Goal: Transaction & Acquisition: Purchase product/service

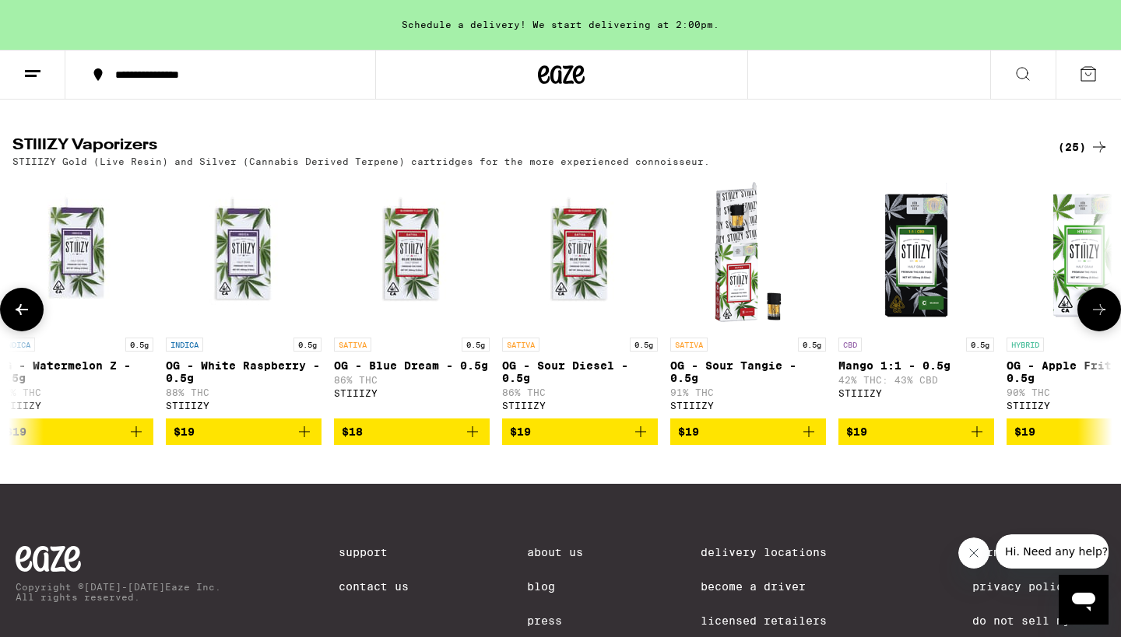
scroll to position [0, 353]
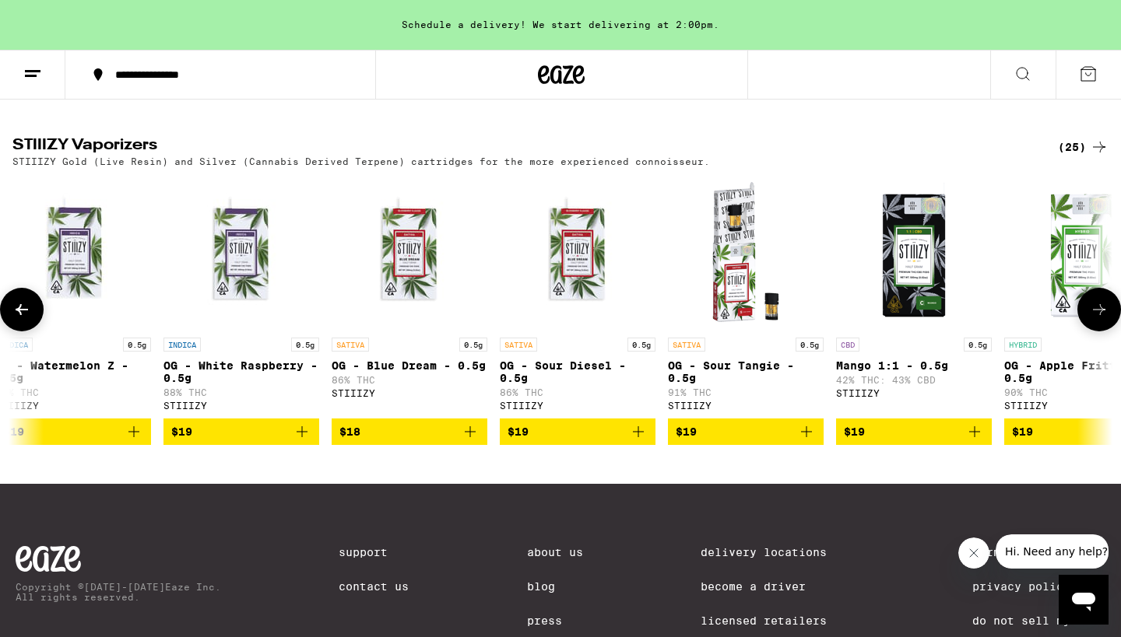
click at [1104, 319] on icon at bounding box center [1099, 309] width 19 height 19
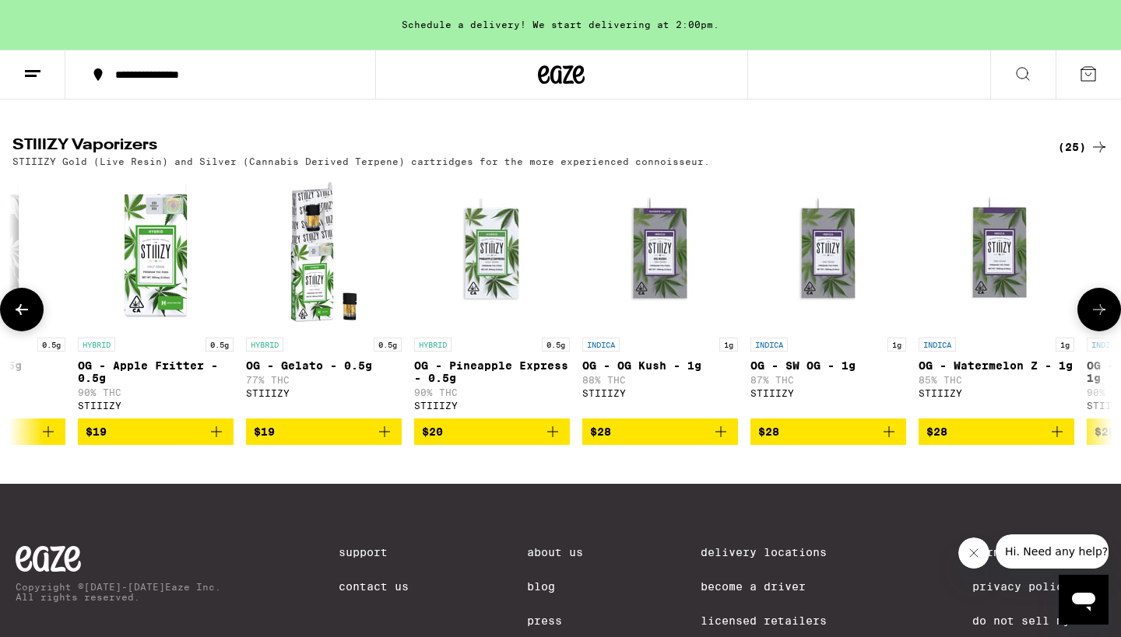
click at [1103, 319] on icon at bounding box center [1099, 309] width 19 height 19
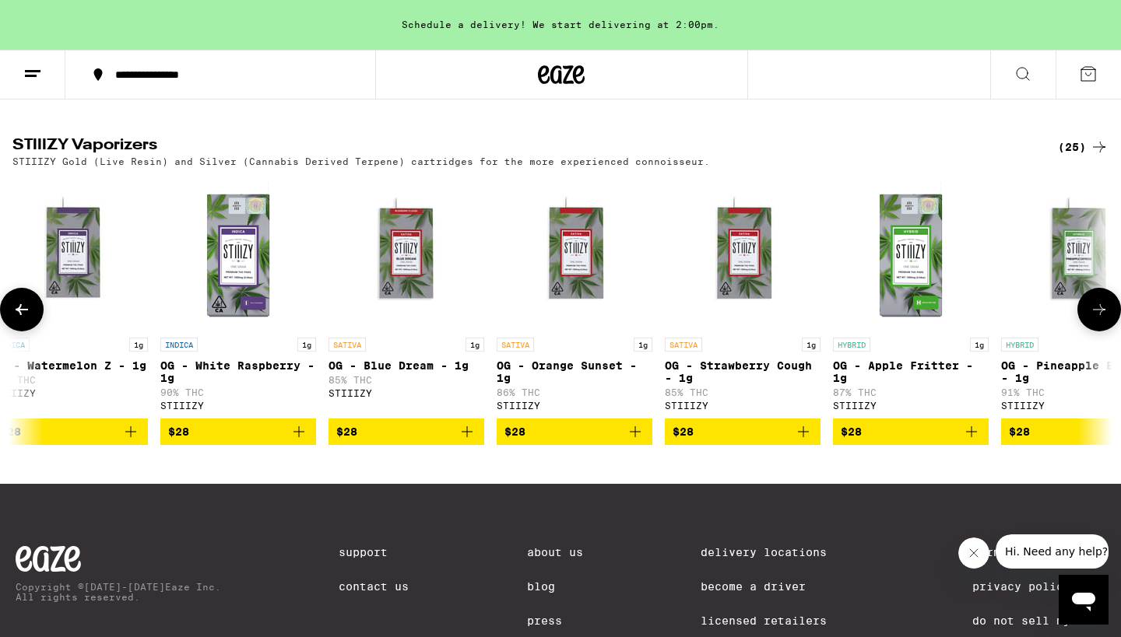
click at [1103, 319] on icon at bounding box center [1099, 309] width 19 height 19
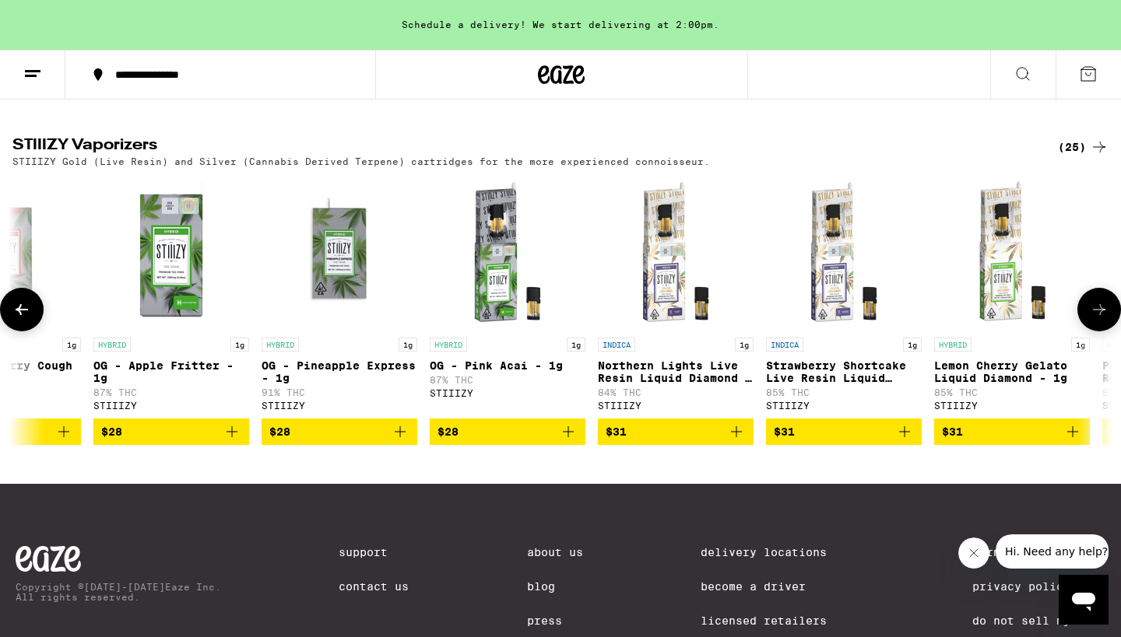
scroll to position [0, 3107]
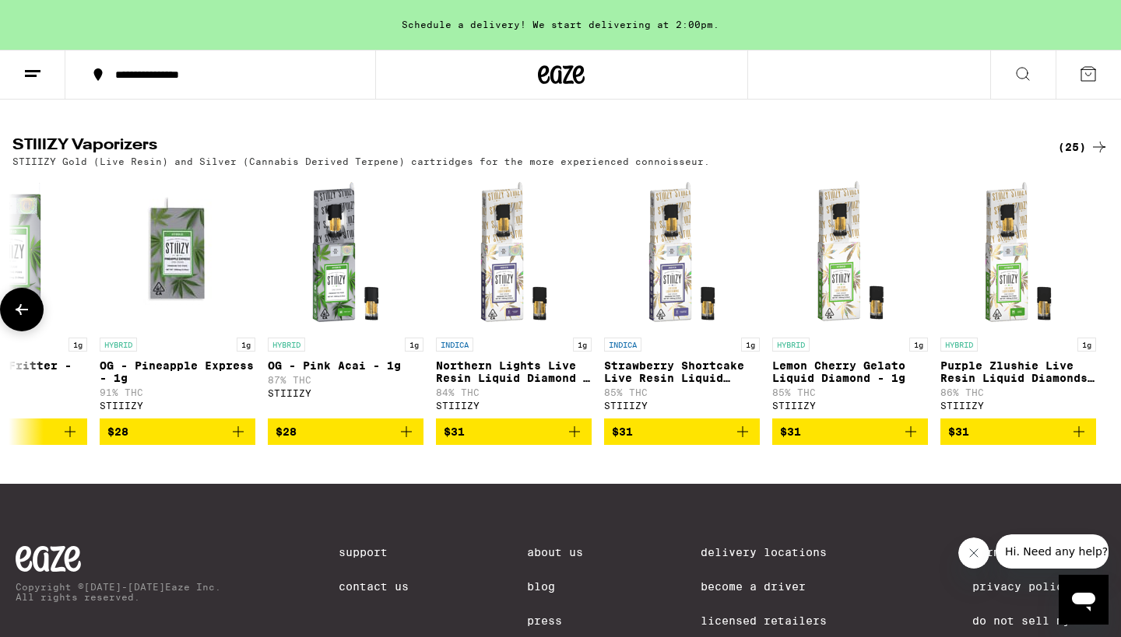
click at [574, 441] on icon "Add to bag" at bounding box center [574, 432] width 19 height 19
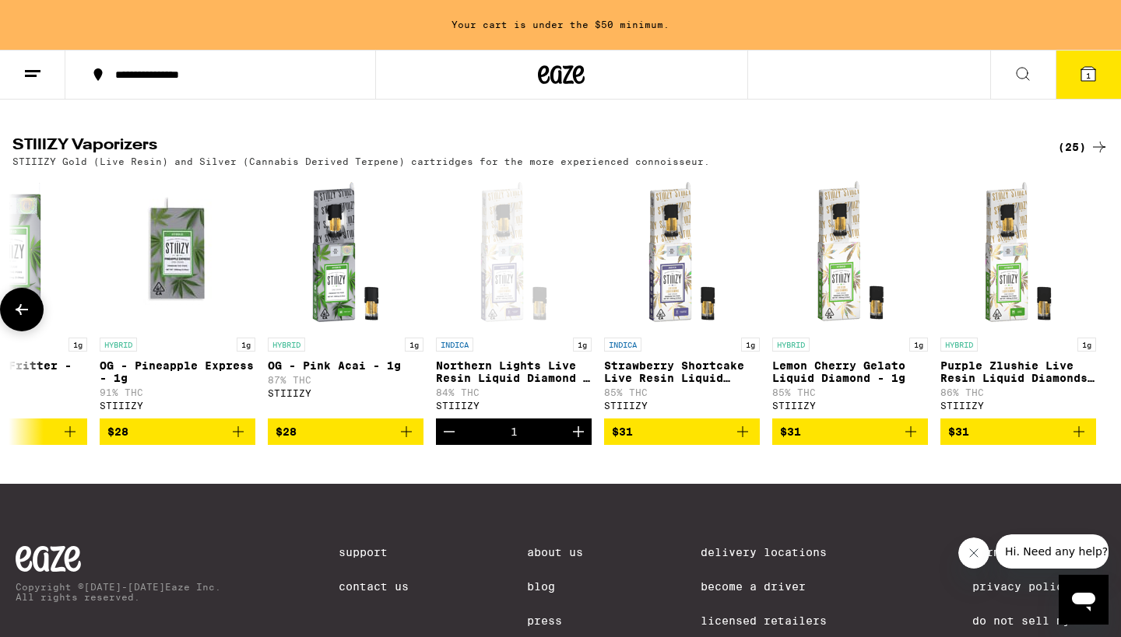
click at [576, 441] on icon "Increment" at bounding box center [578, 432] width 19 height 19
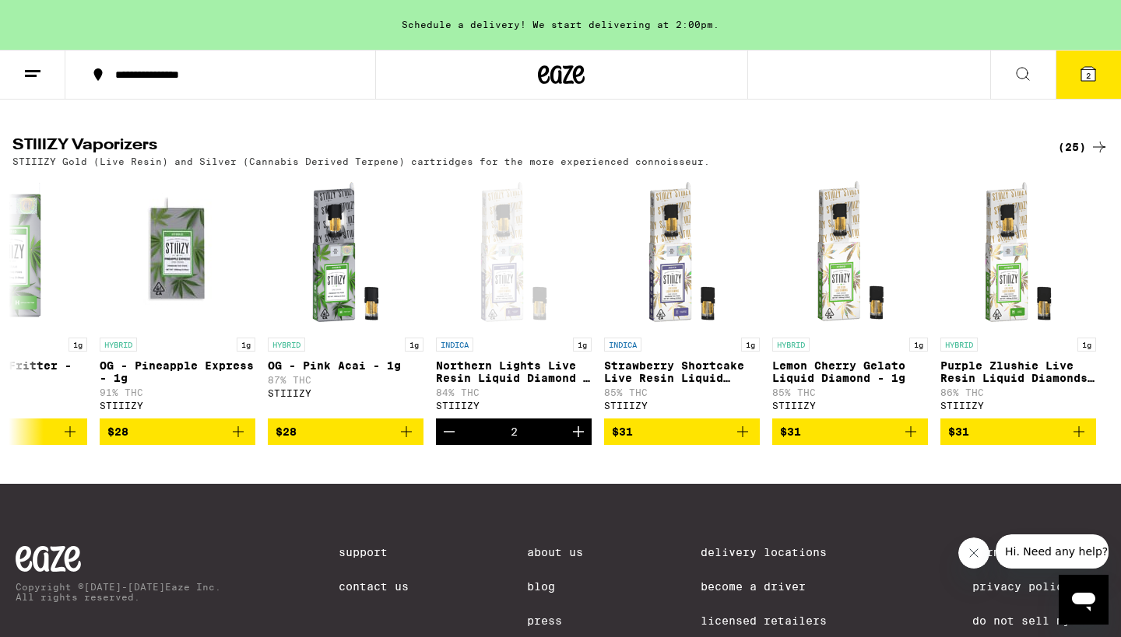
click at [1090, 72] on span "2" at bounding box center [1088, 75] width 5 height 9
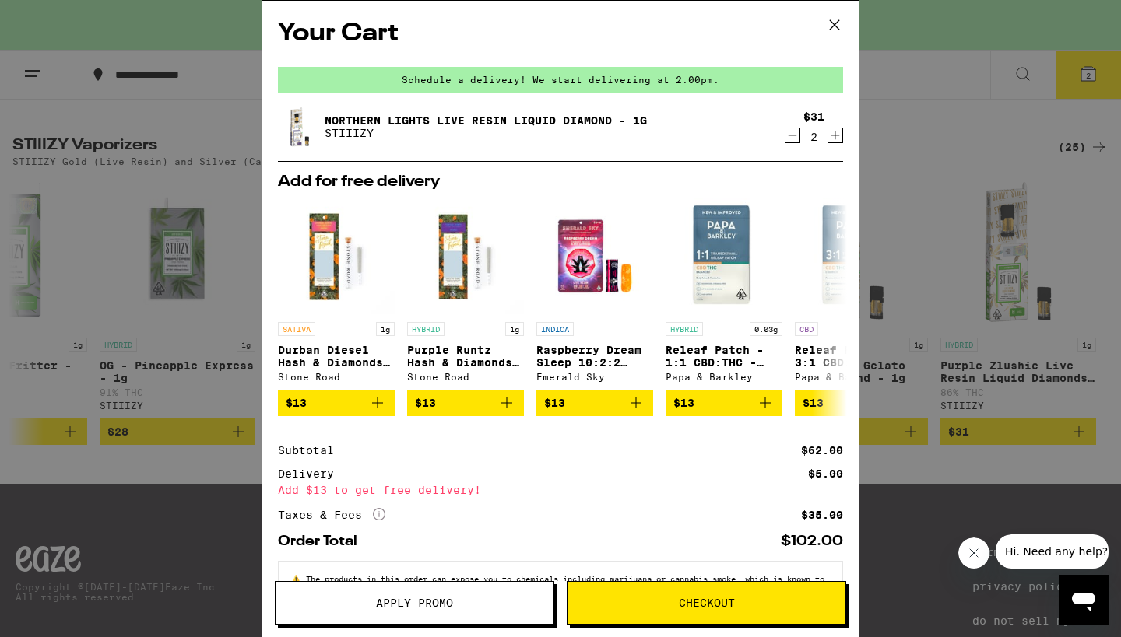
click at [831, 18] on icon at bounding box center [834, 24] width 23 height 23
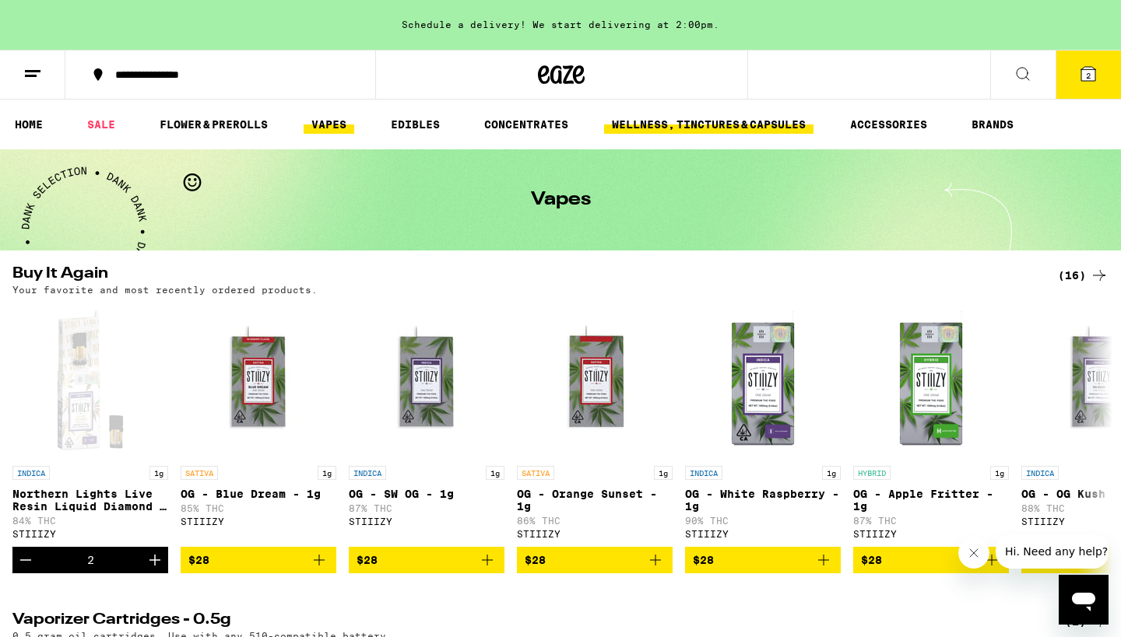
click at [737, 115] on link "WELLNESS, TINCTURES & CAPSULES" at bounding box center [708, 124] width 209 height 19
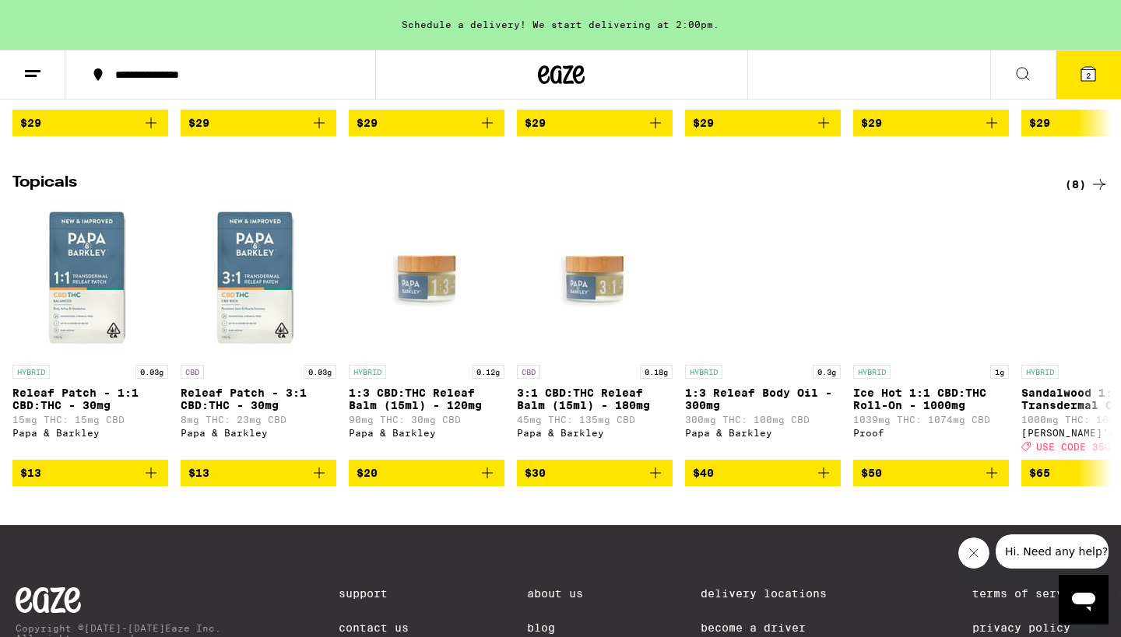
scroll to position [1490, 0]
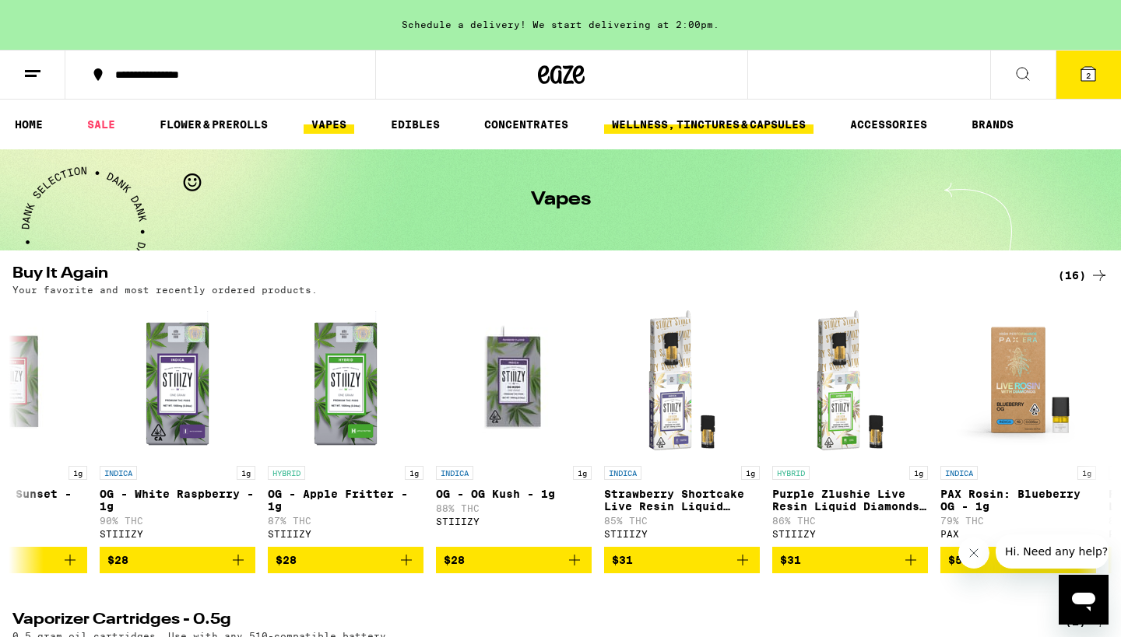
click at [676, 118] on link "WELLNESS, TINCTURES & CAPSULES" at bounding box center [708, 124] width 209 height 19
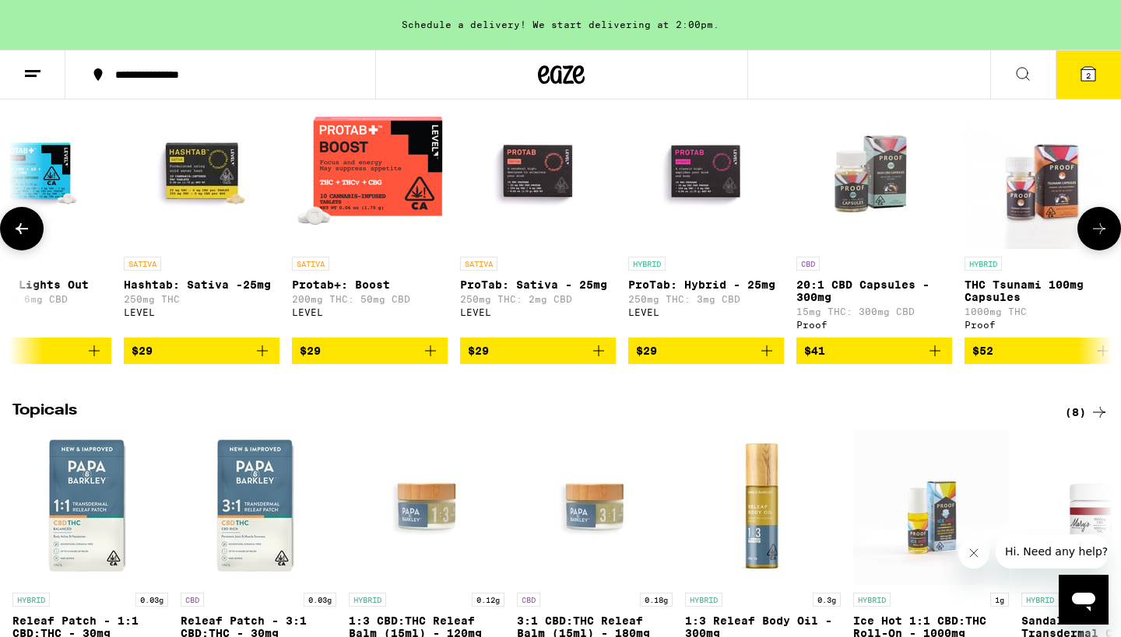
scroll to position [0, 395]
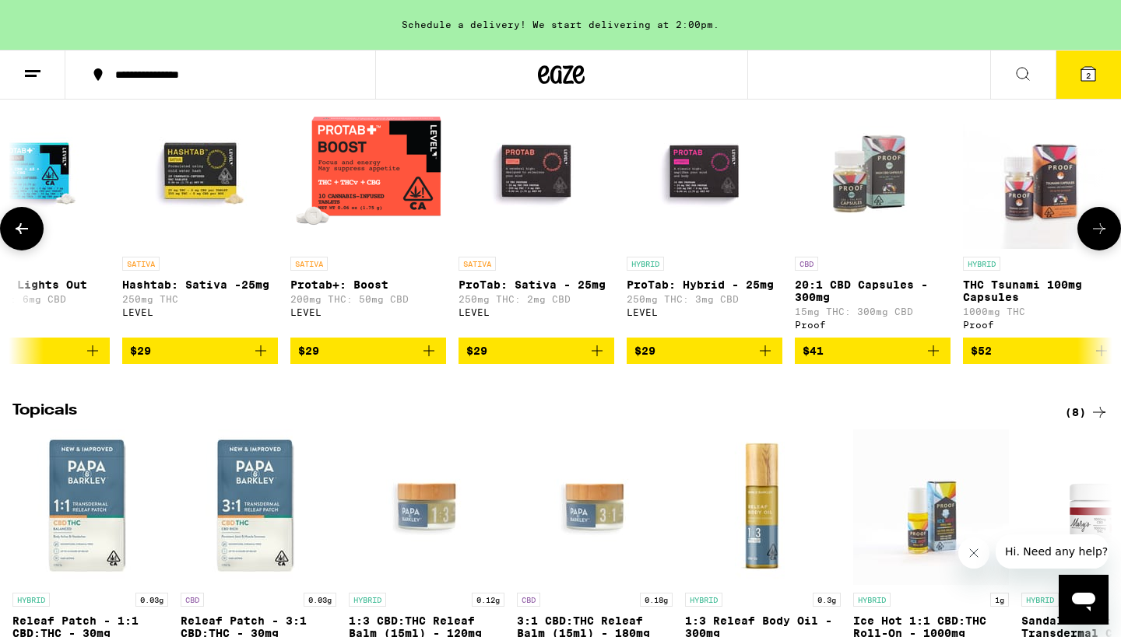
click at [1102, 238] on icon at bounding box center [1099, 228] width 19 height 19
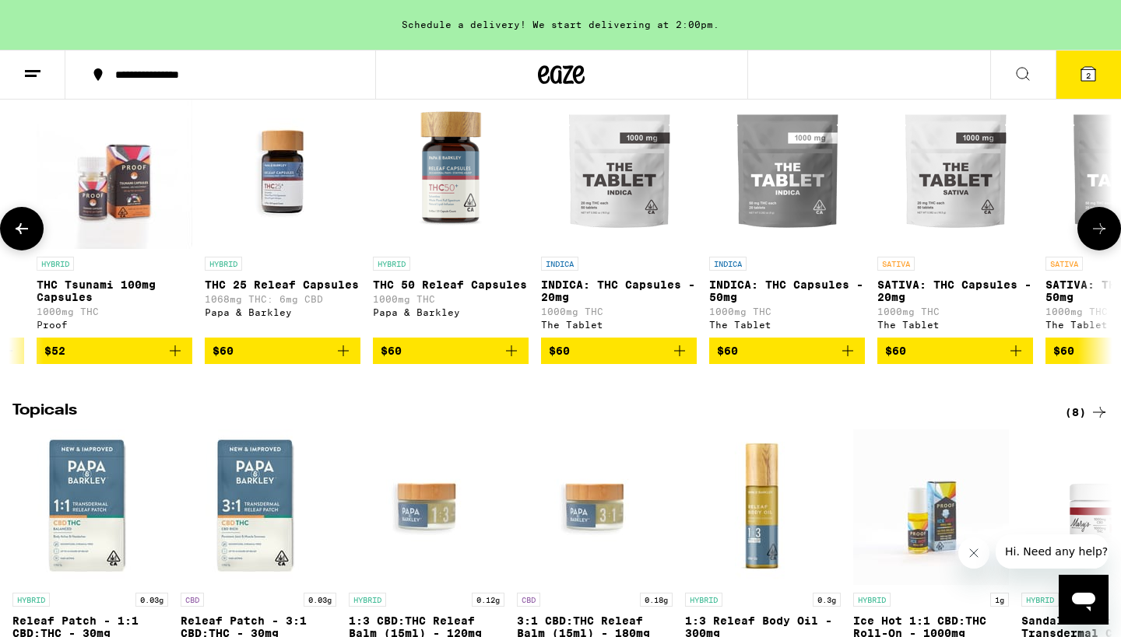
click at [1098, 238] on icon at bounding box center [1099, 228] width 19 height 19
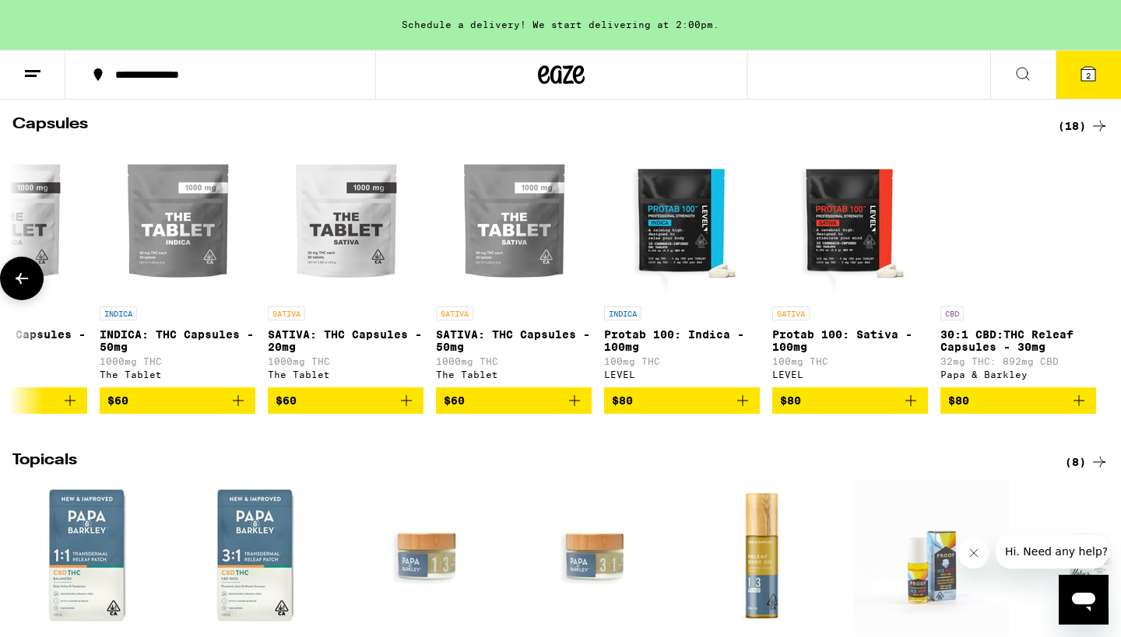
scroll to position [1146, 0]
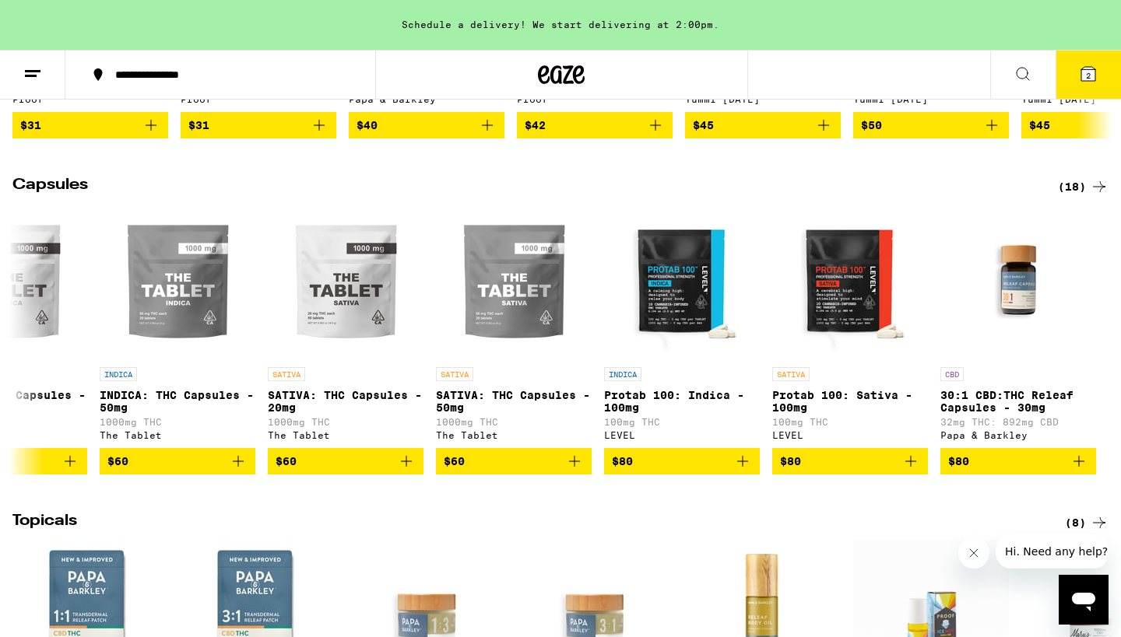
click at [1088, 71] on span "2" at bounding box center [1088, 75] width 5 height 9
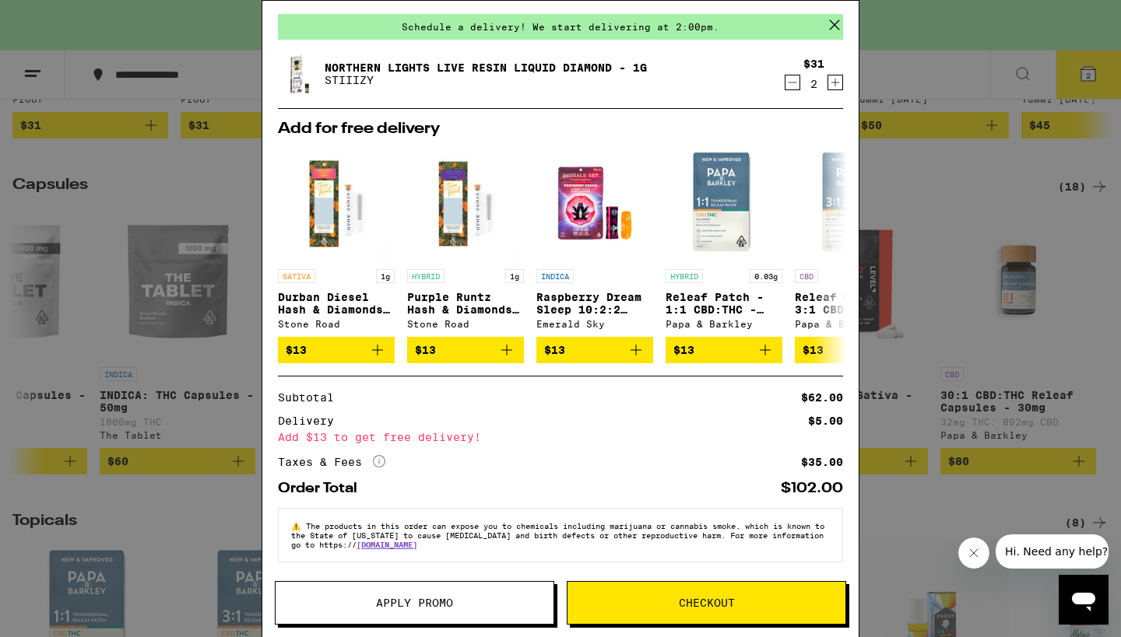
scroll to position [62, 0]
click at [832, 16] on icon at bounding box center [834, 24] width 23 height 23
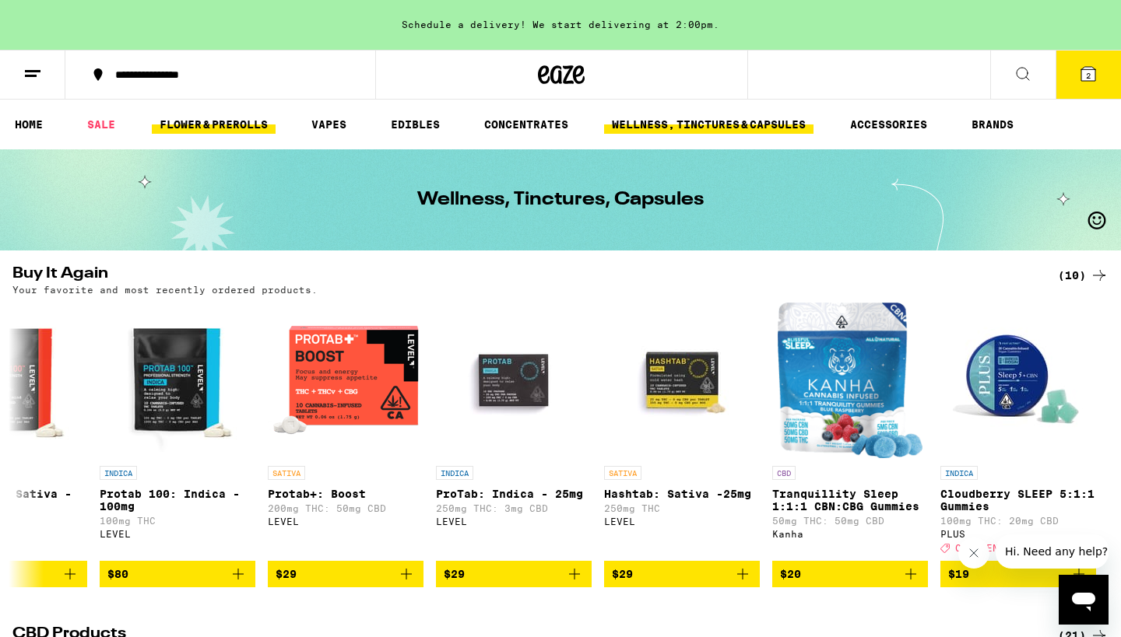
click at [227, 120] on link "FLOWER & PREROLLS" at bounding box center [214, 124] width 124 height 19
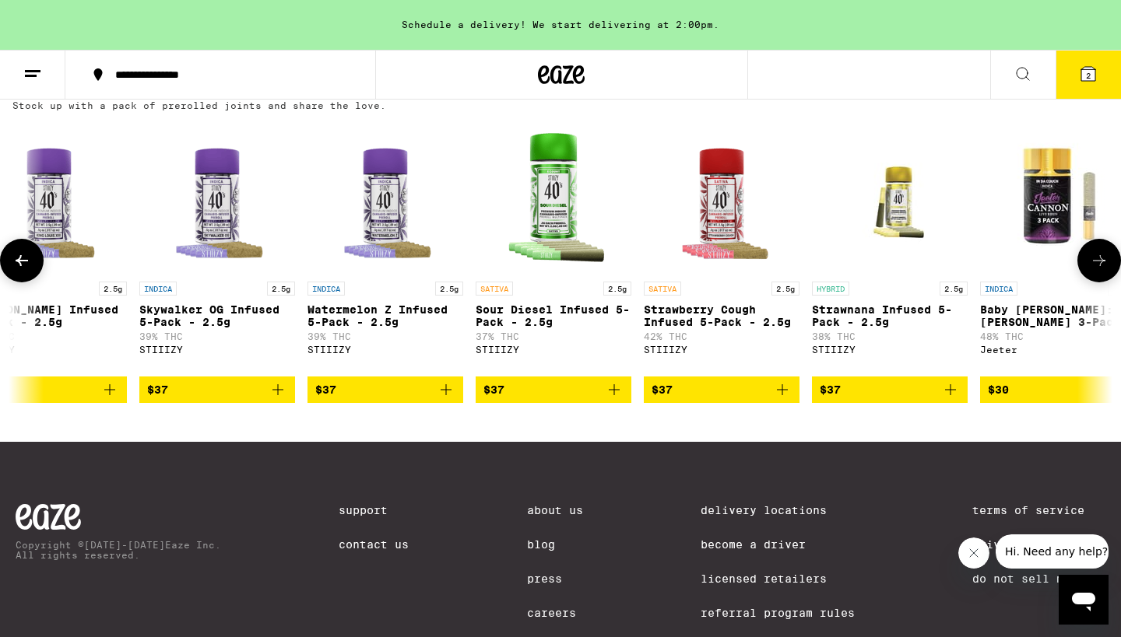
scroll to position [0, 5083]
click at [278, 399] on icon "Add to bag" at bounding box center [278, 390] width 19 height 19
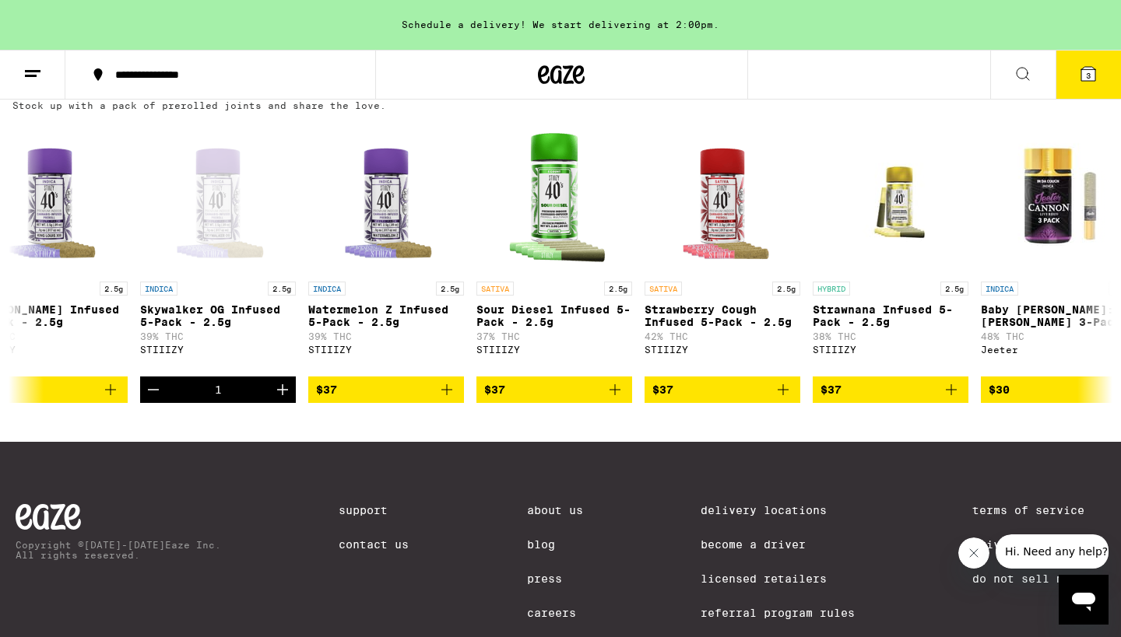
click at [1090, 68] on icon at bounding box center [1088, 74] width 14 height 14
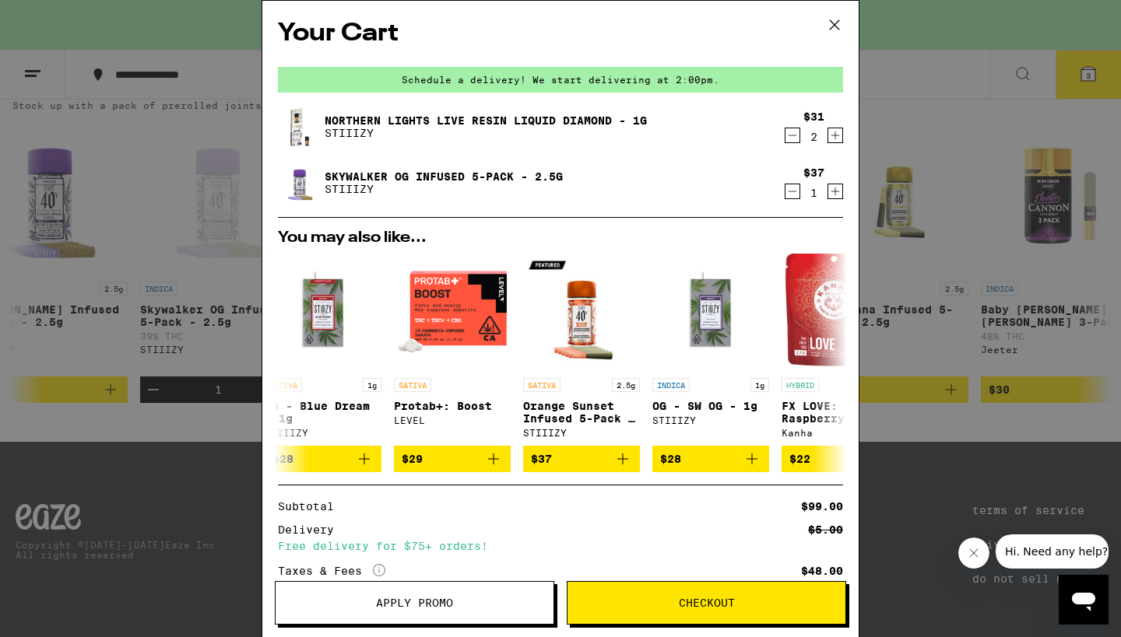
click at [836, 22] on icon at bounding box center [834, 24] width 23 height 23
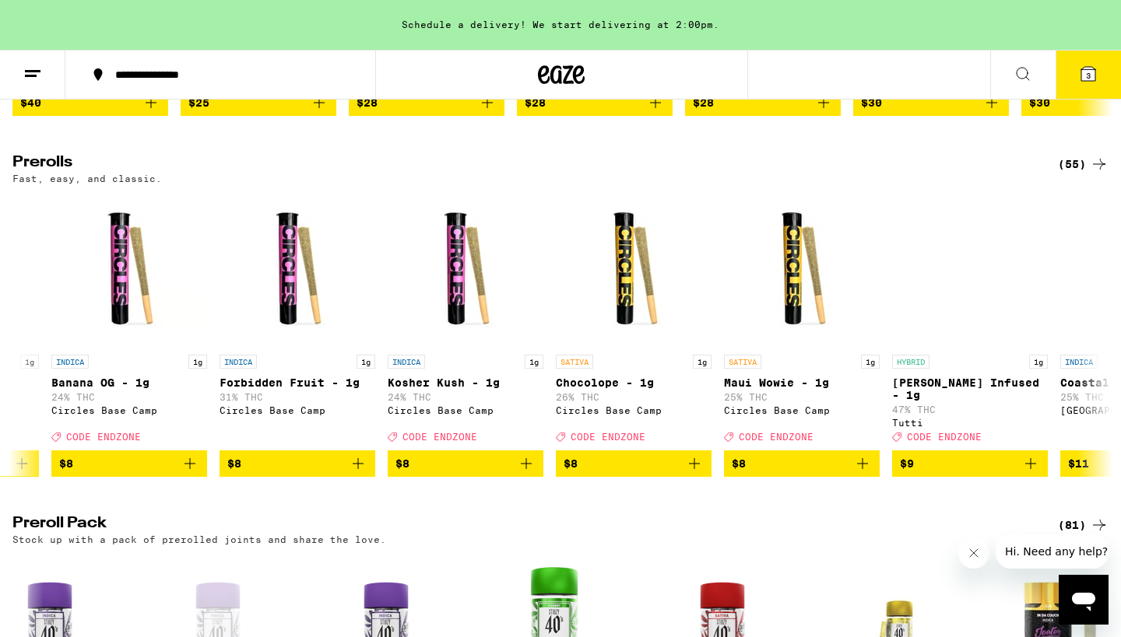
scroll to position [0, 1644]
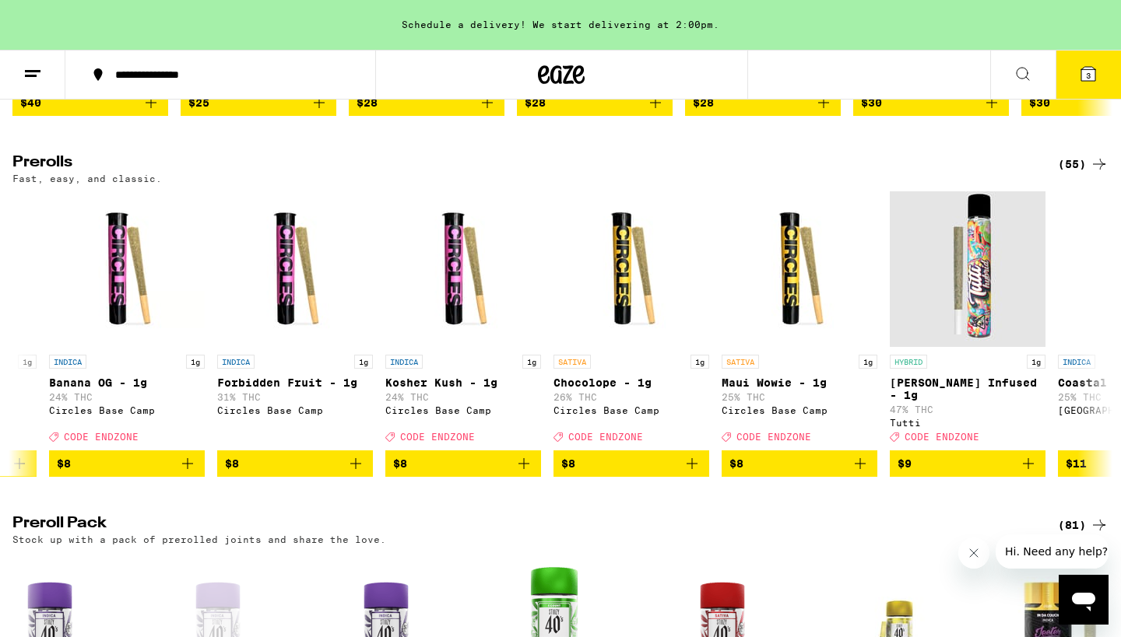
click at [1090, 67] on icon at bounding box center [1088, 74] width 14 height 14
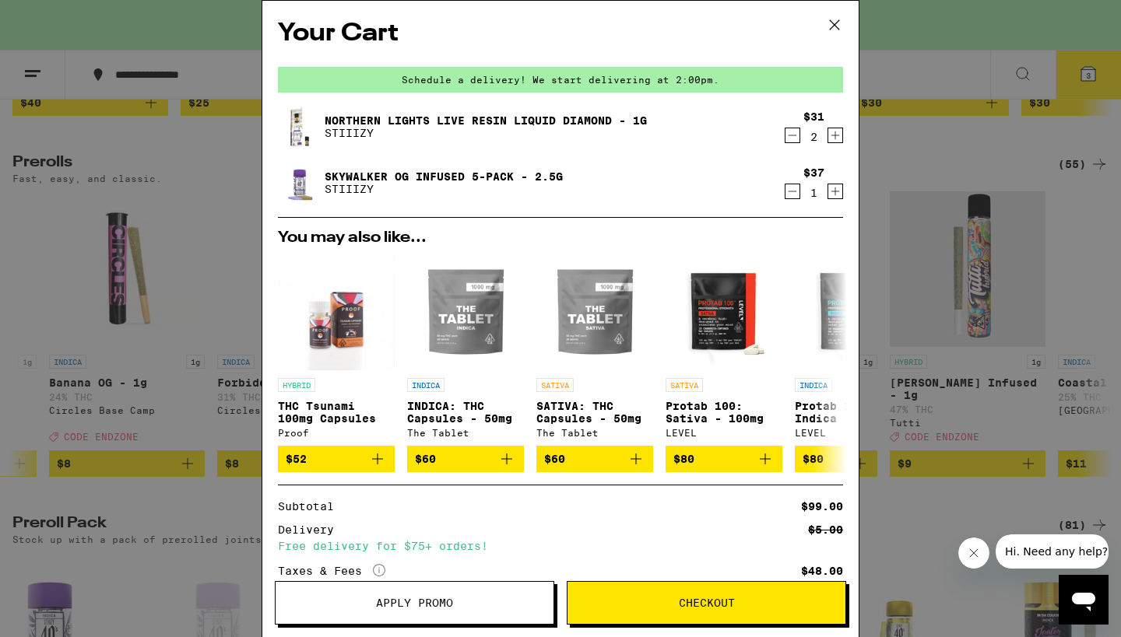
click at [354, 600] on span "Apply Promo" at bounding box center [414, 603] width 278 height 11
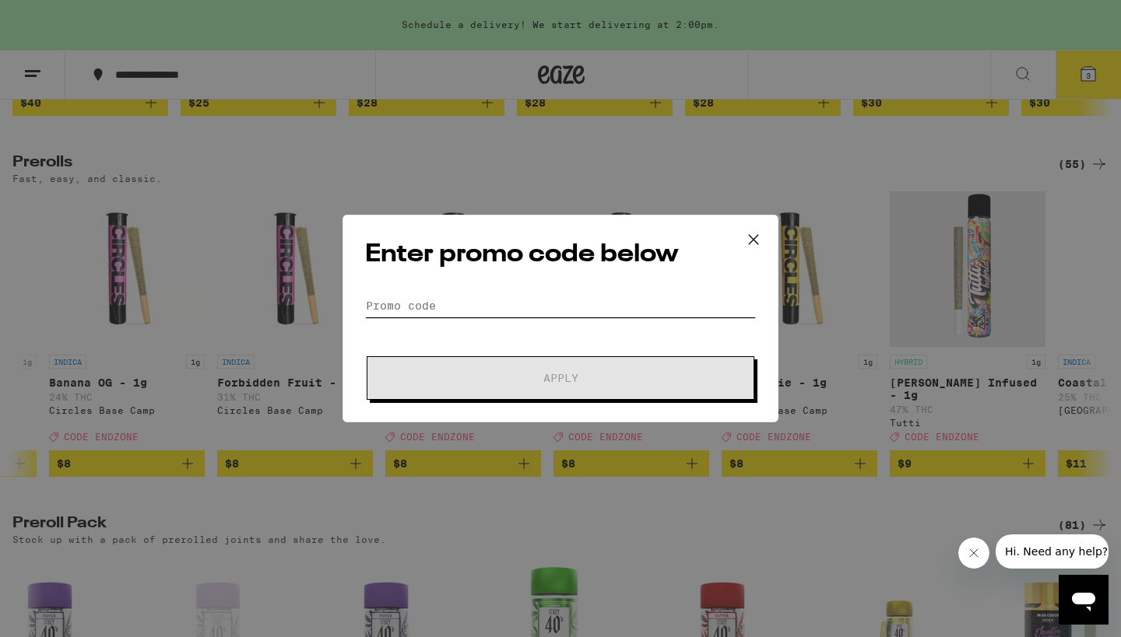
click at [370, 301] on input "Promo Code" at bounding box center [560, 305] width 391 height 23
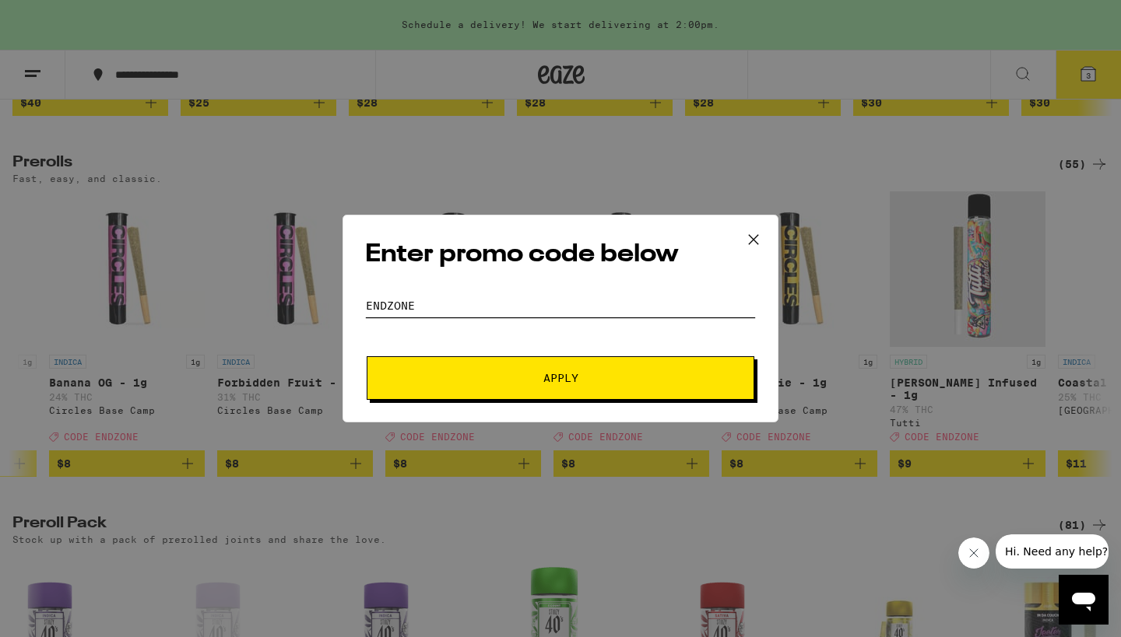
type input "ENDZONE"
click at [585, 384] on button "Apply" at bounding box center [561, 378] width 388 height 44
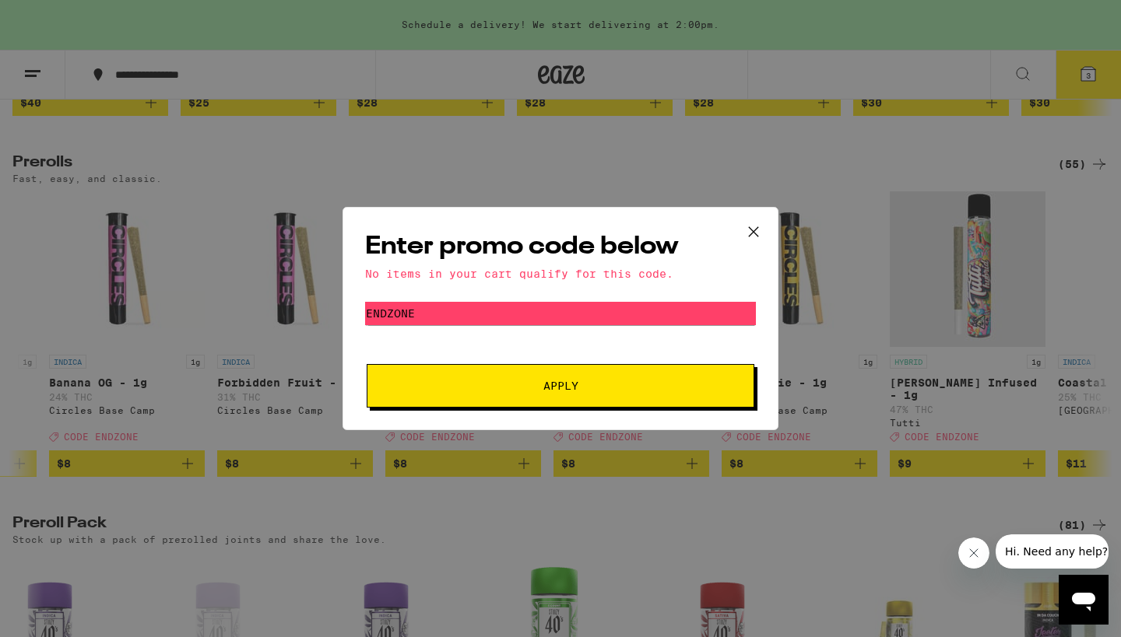
click at [753, 228] on icon at bounding box center [753, 231] width 23 height 23
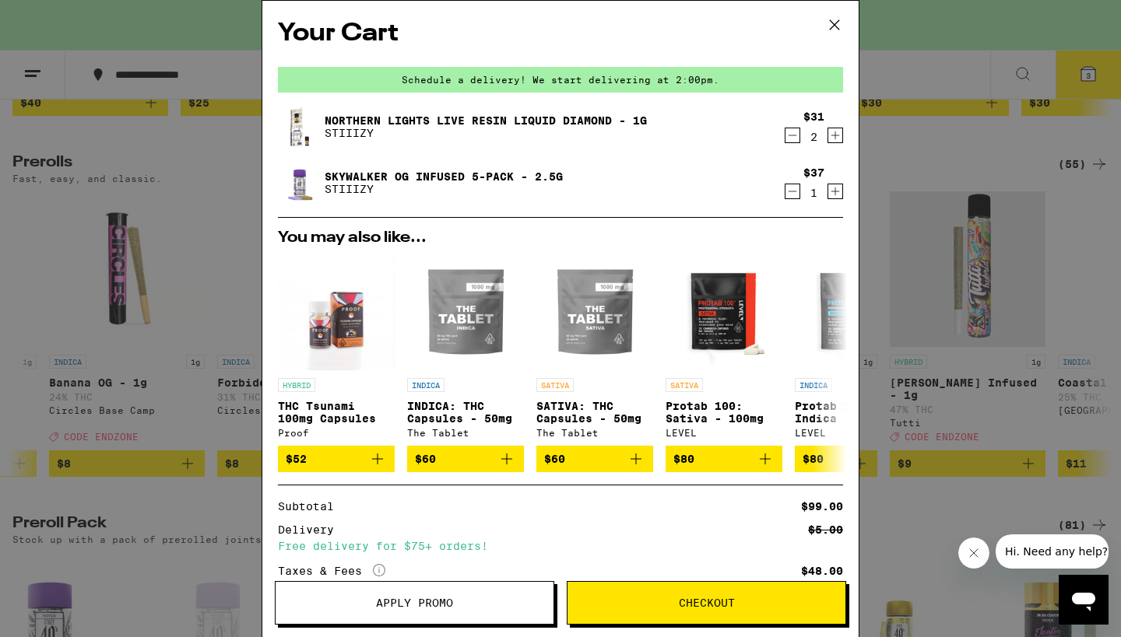
click at [787, 189] on icon "Decrement" at bounding box center [792, 191] width 14 height 19
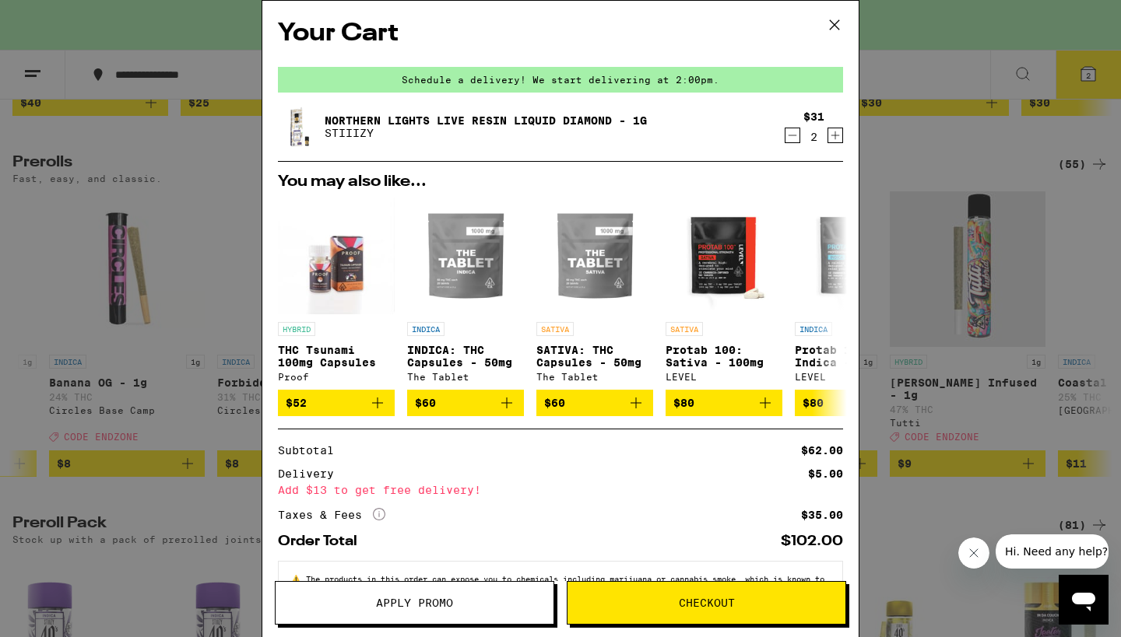
click at [837, 22] on icon at bounding box center [834, 24] width 9 height 9
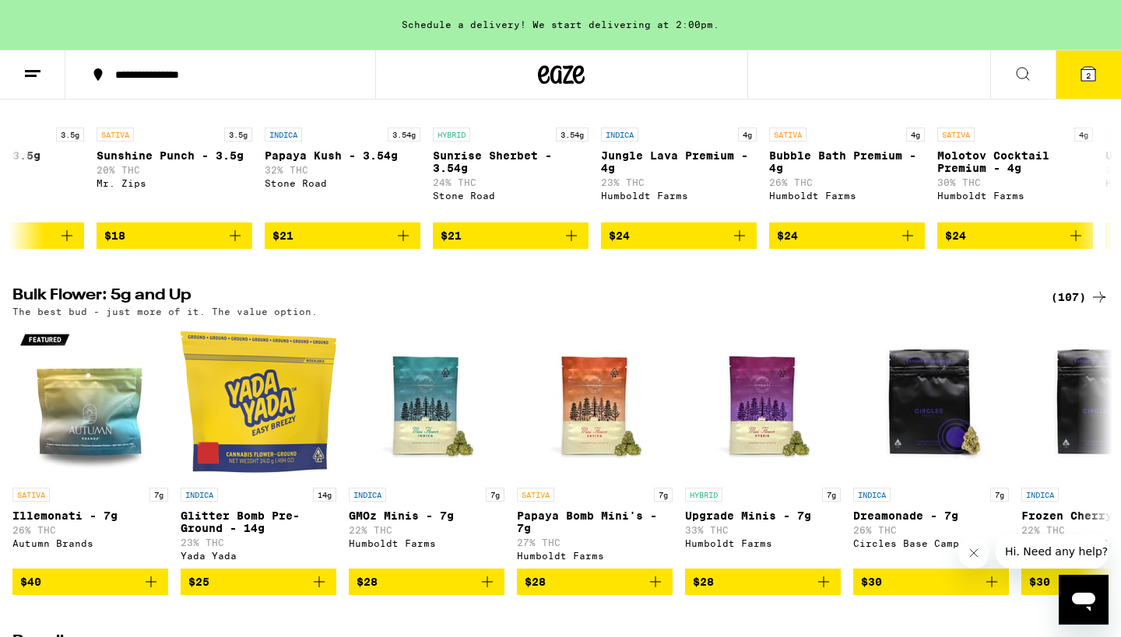
scroll to position [195, 0]
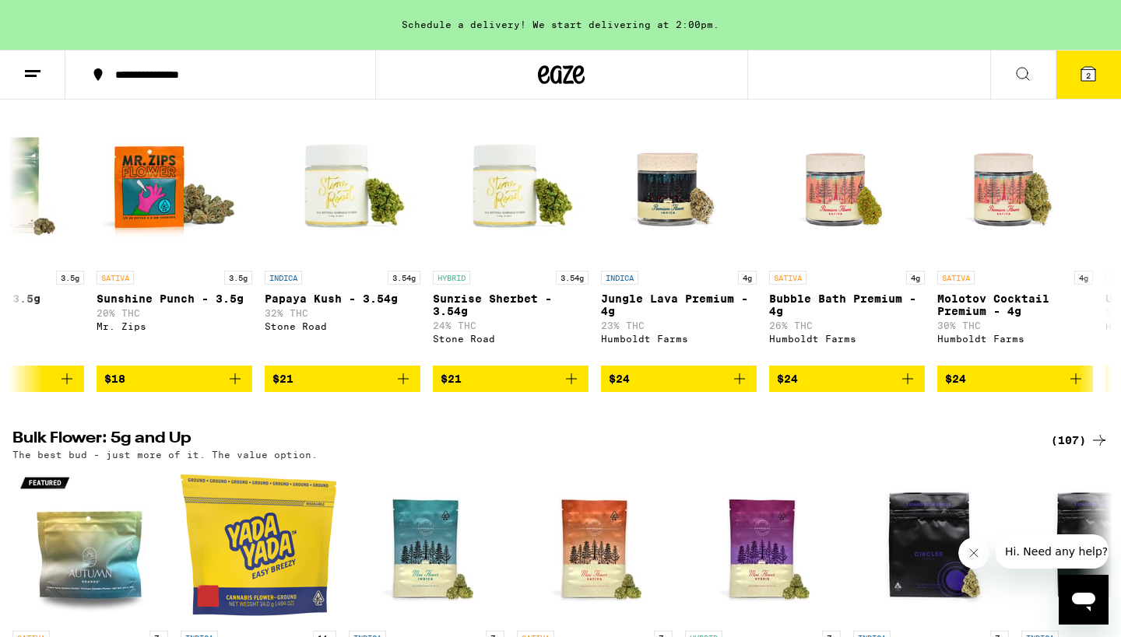
click at [1086, 72] on span "2" at bounding box center [1088, 75] width 5 height 9
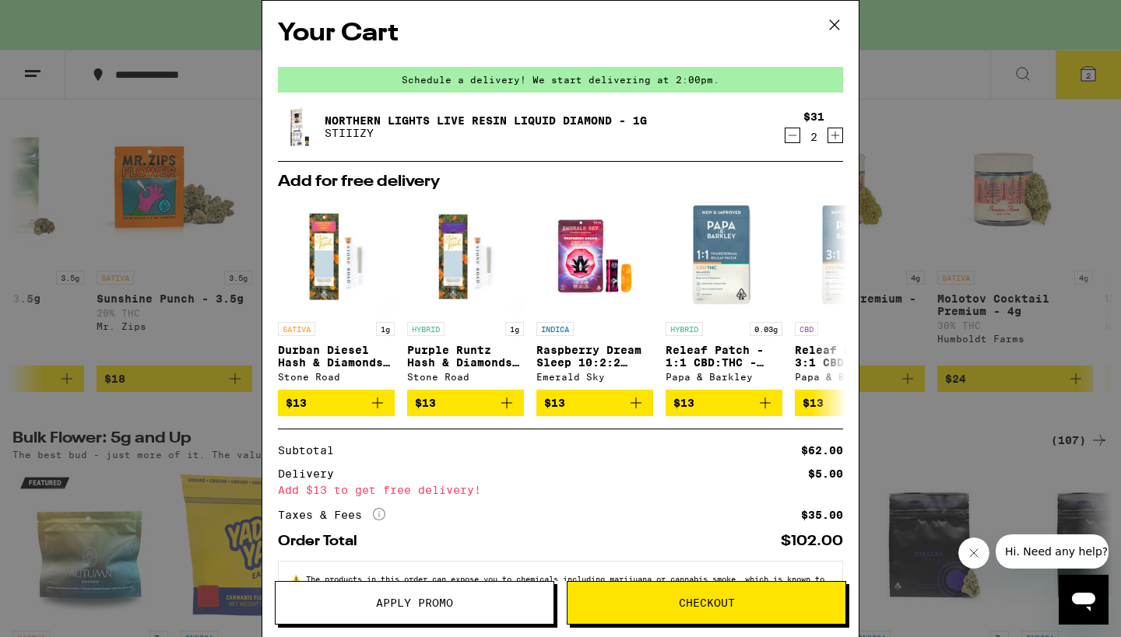
click at [712, 602] on span "Checkout" at bounding box center [707, 603] width 56 height 11
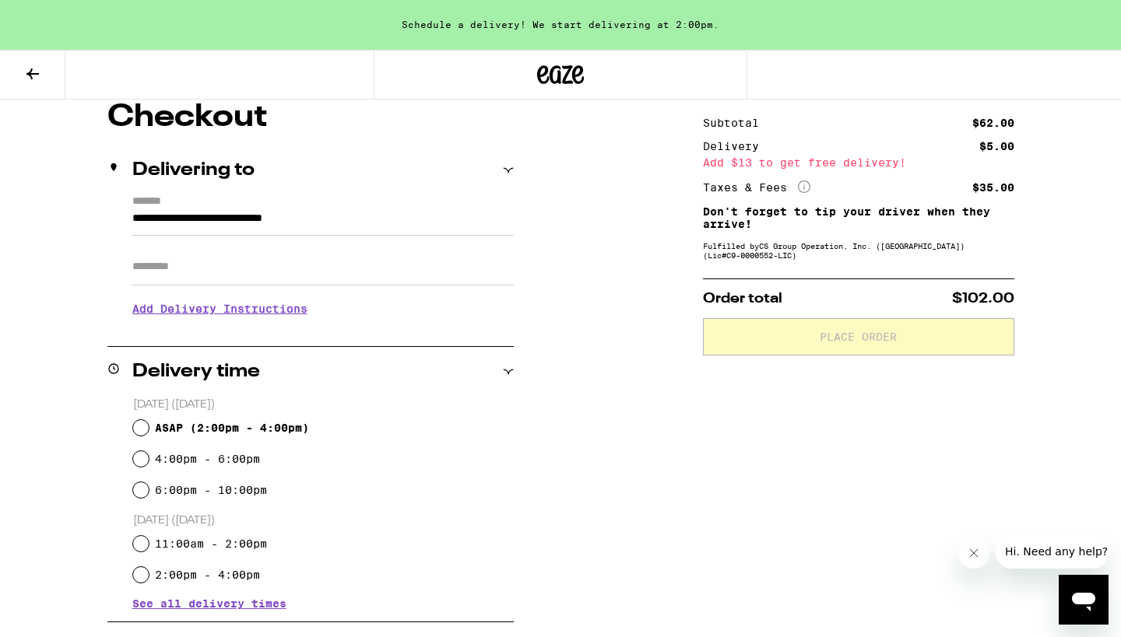
scroll to position [135, 0]
click at [141, 491] on input "6:00pm - 10:00pm" at bounding box center [141, 491] width 16 height 16
radio input "true"
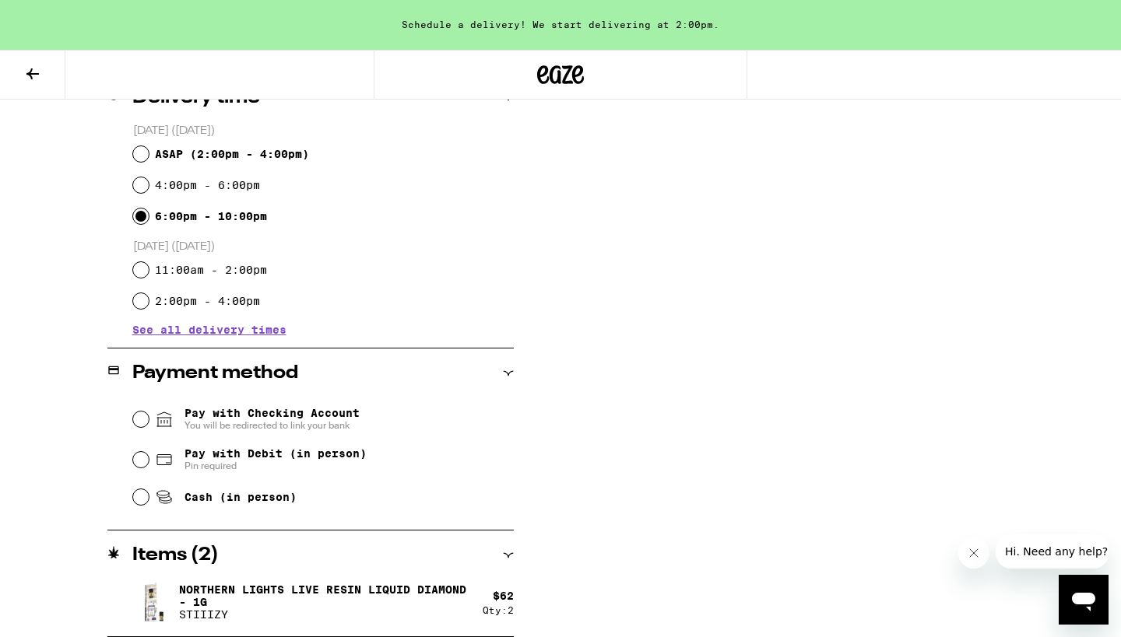
scroll to position [410, 0]
click at [139, 458] on input "Pay with Debit (in person) Pin required" at bounding box center [141, 460] width 16 height 16
radio input "true"
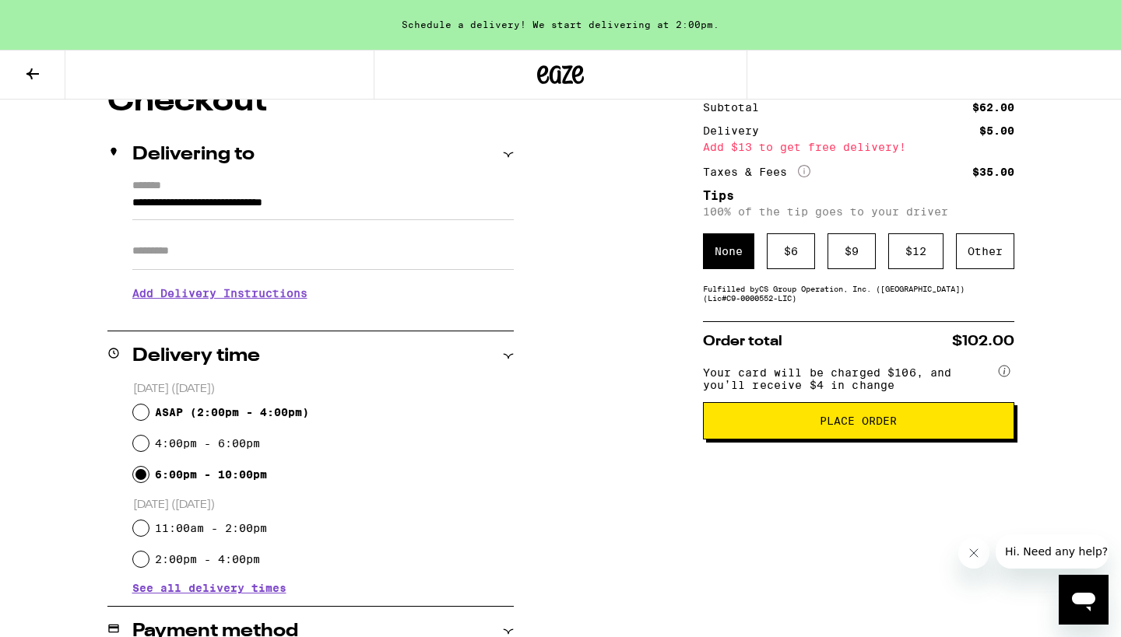
scroll to position [149, 0]
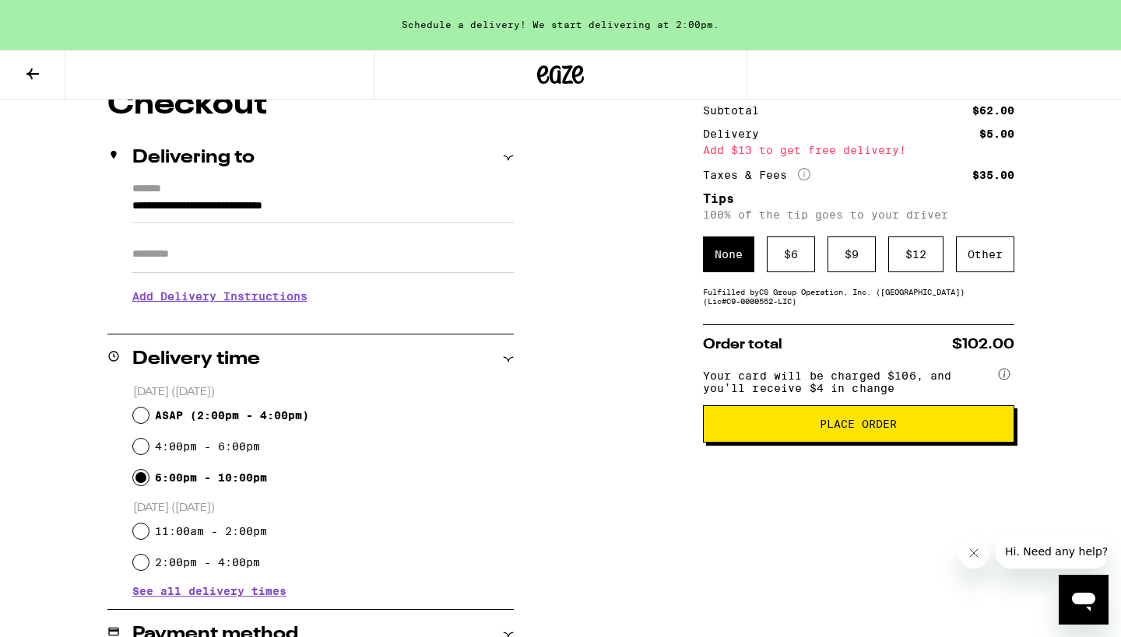
click at [860, 426] on span "Place Order" at bounding box center [857, 424] width 77 height 11
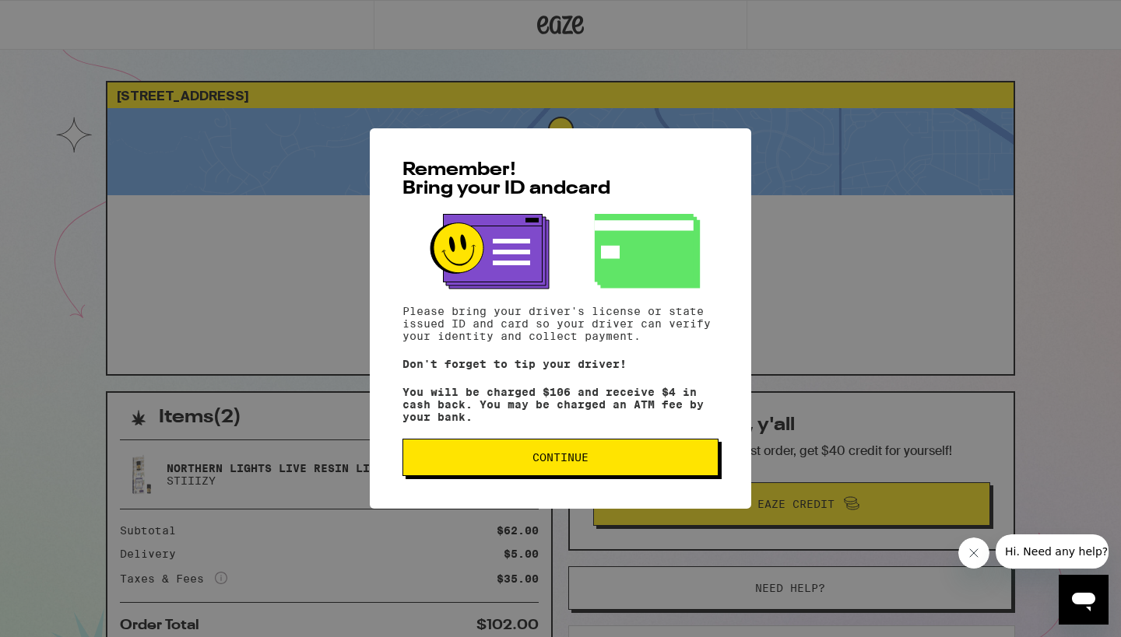
click at [569, 463] on span "Continue" at bounding box center [560, 457] width 56 height 11
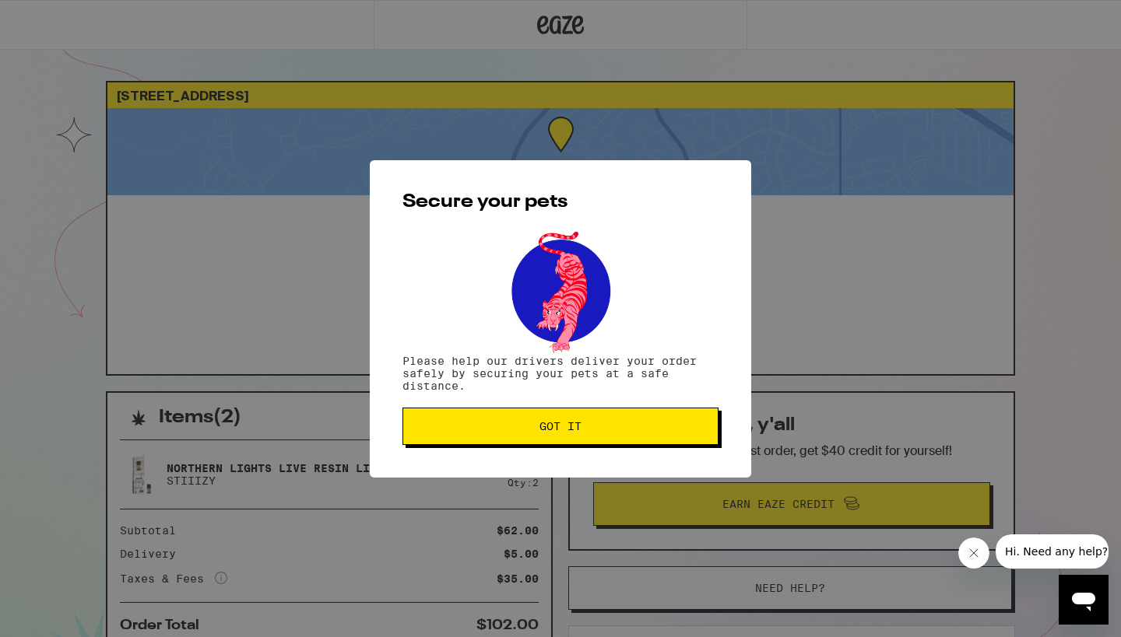
click at [563, 419] on button "Got it" at bounding box center [560, 426] width 316 height 37
